Goal: Check status

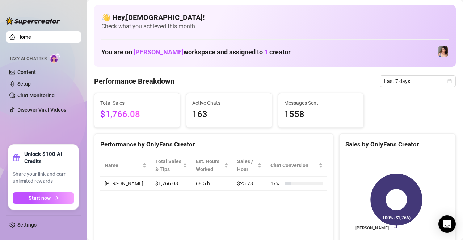
click at [254, 30] on span "Check what you achieved this month" at bounding box center [274, 26] width 347 height 8
click at [431, 86] on span "Last 7 days" at bounding box center [417, 81] width 67 height 11
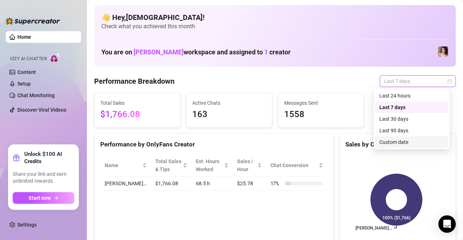
click at [421, 141] on div "Custom date" at bounding box center [412, 142] width 64 height 8
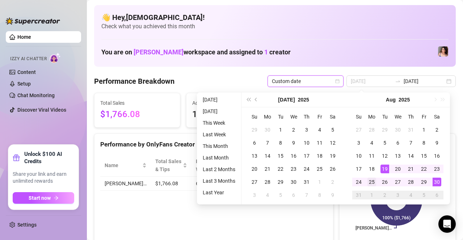
type input "[DATE]"
click at [374, 178] on div "25" at bounding box center [372, 181] width 9 height 9
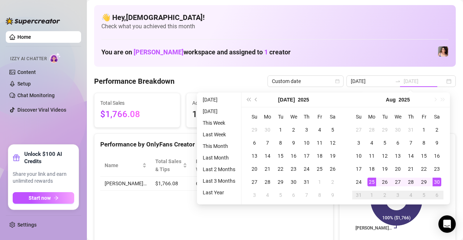
click at [440, 183] on div "30" at bounding box center [437, 181] width 9 height 9
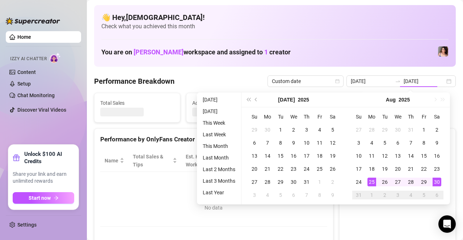
type input "[DATE]"
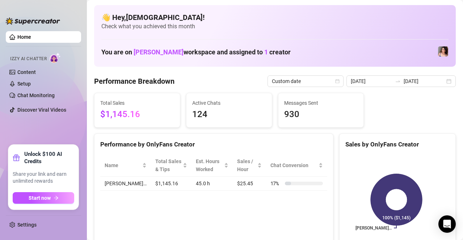
drag, startPoint x: 251, startPoint y: 75, endPoint x: 263, endPoint y: 93, distance: 21.8
click at [251, 77] on div "Performance Breakdown Custom date [DATE] [DATE]" at bounding box center [275, 81] width 362 height 12
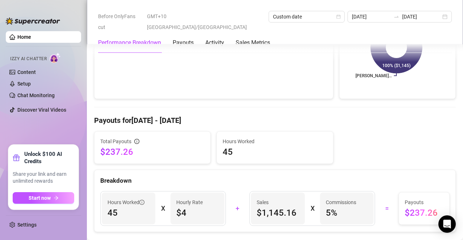
scroll to position [217, 0]
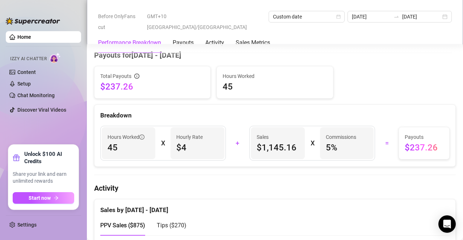
click at [236, 58] on h4 "Payouts for [DATE] - [DATE]" at bounding box center [275, 55] width 362 height 10
